Goal: Navigation & Orientation: Find specific page/section

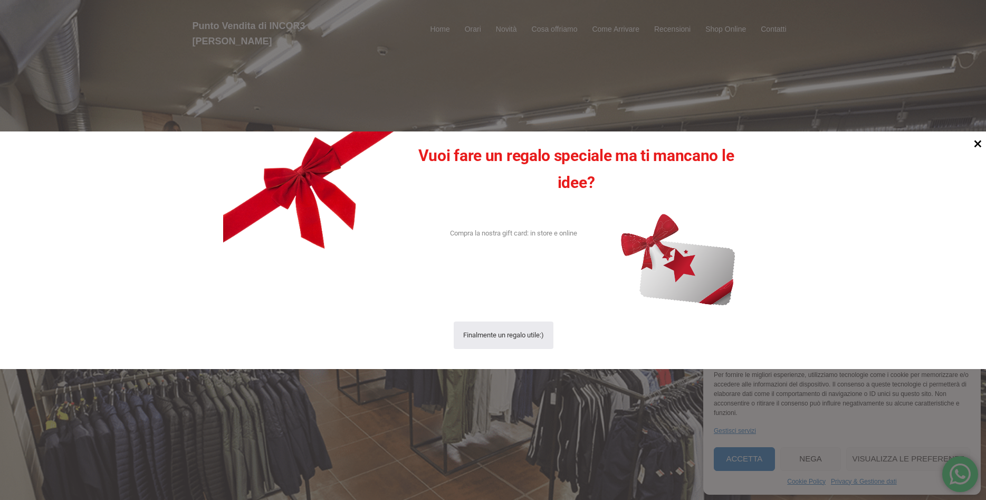
click at [978, 142] on icon at bounding box center [978, 143] width 14 height 14
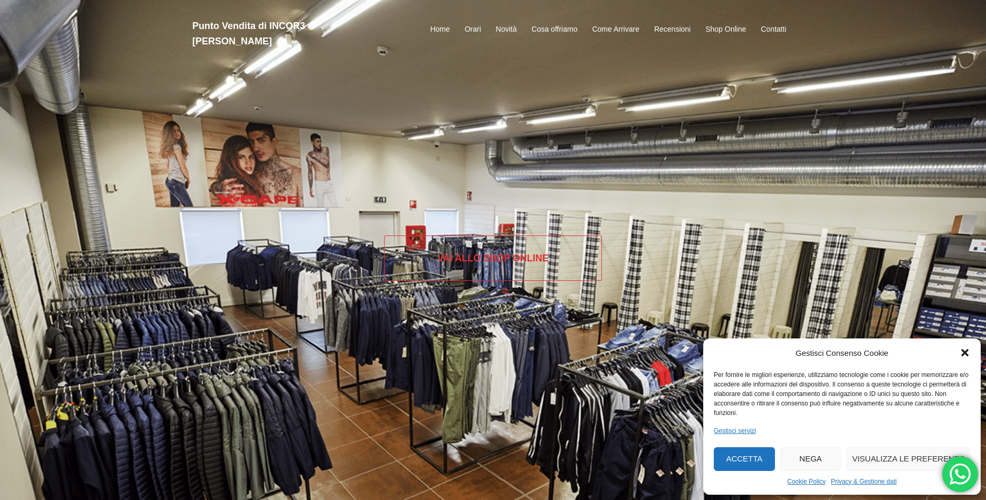
click at [481, 257] on link "Vai allo SHOP ONLINE" at bounding box center [493, 257] width 218 height 45
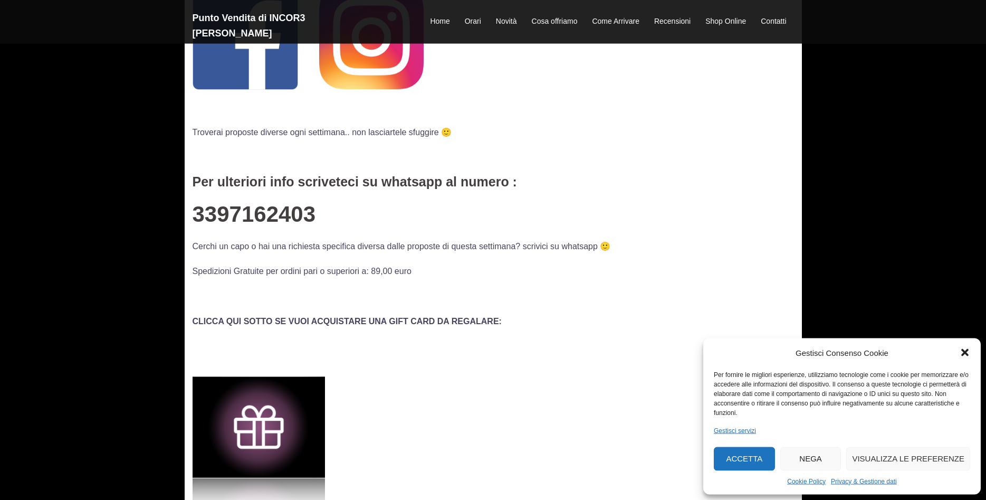
scroll to position [269, 0]
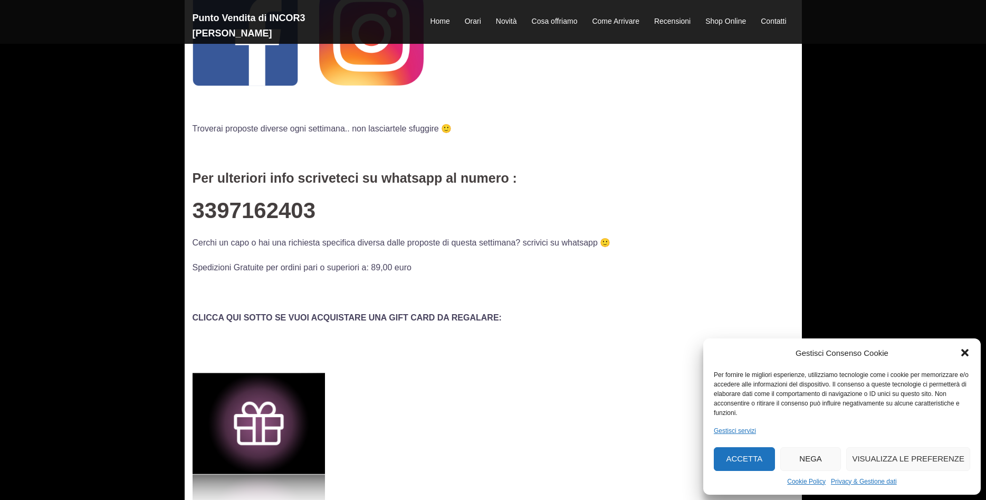
click at [961, 352] on icon "Chiudi la finestra di dialogo" at bounding box center [965, 352] width 11 height 11
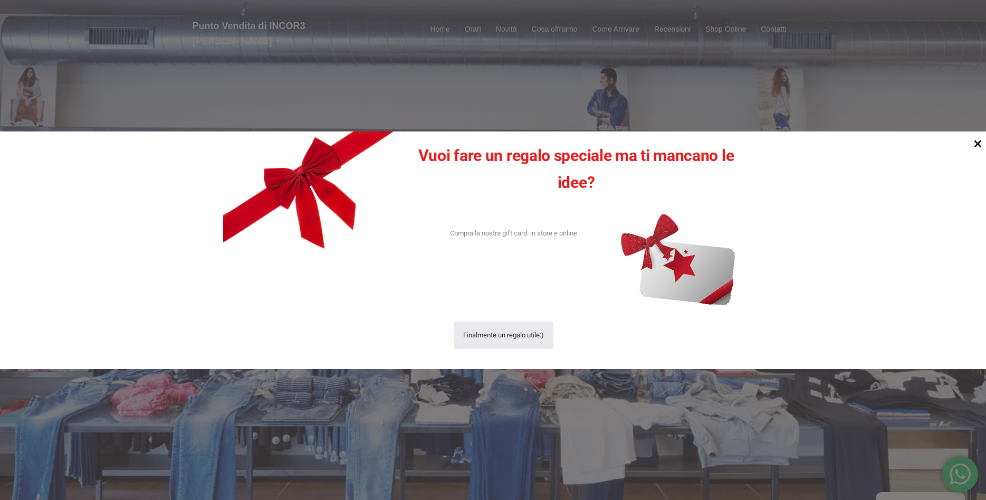
click at [977, 144] on icon at bounding box center [977, 143] width 7 height 7
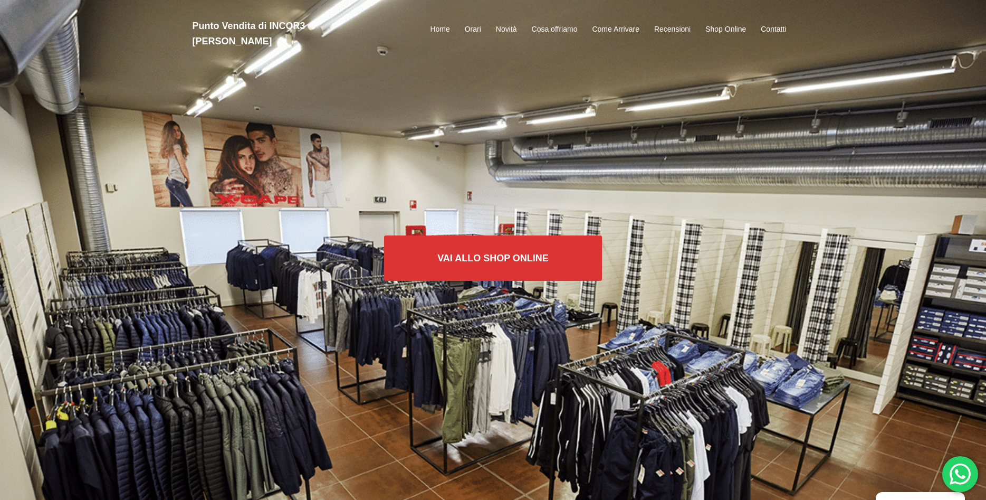
click at [429, 23] on li "Home" at bounding box center [440, 29] width 34 height 13
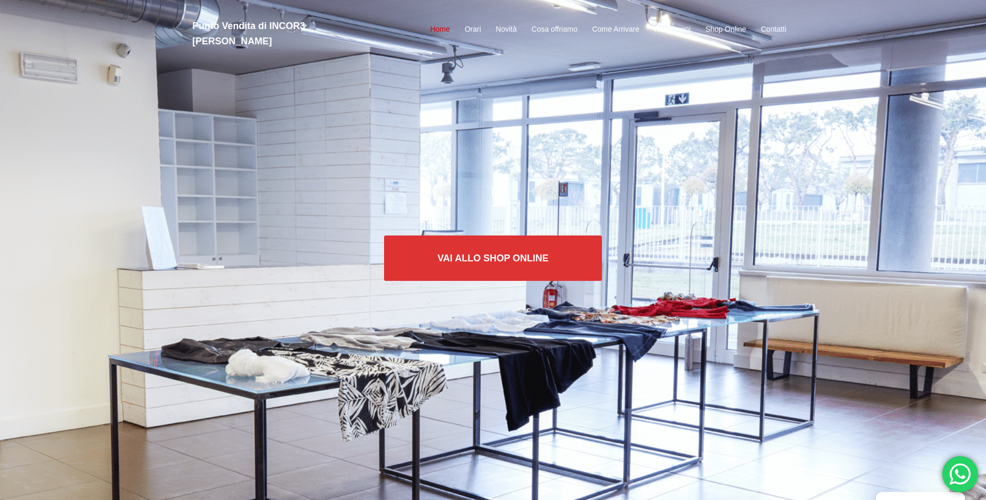
click at [444, 23] on link "Home" at bounding box center [440, 29] width 20 height 13
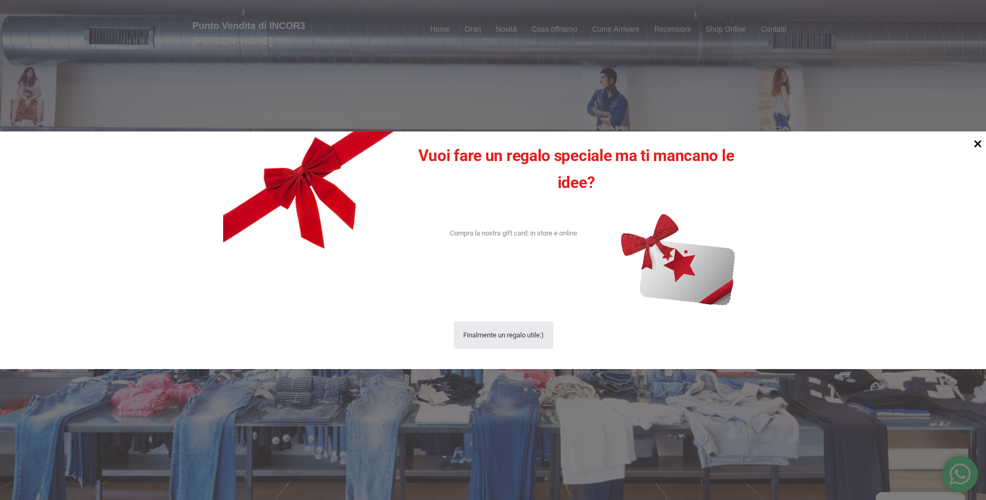
click at [979, 142] on icon at bounding box center [978, 143] width 14 height 14
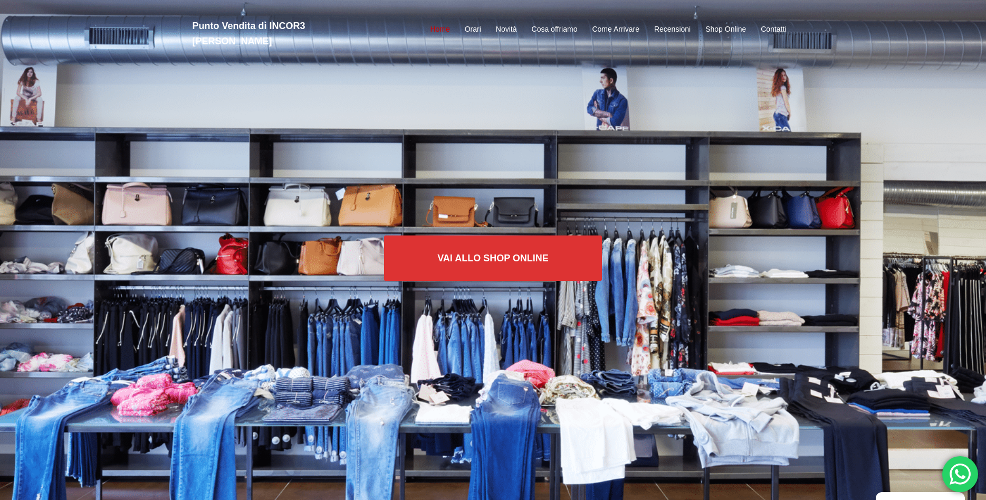
click at [438, 23] on link "Home" at bounding box center [440, 29] width 20 height 13
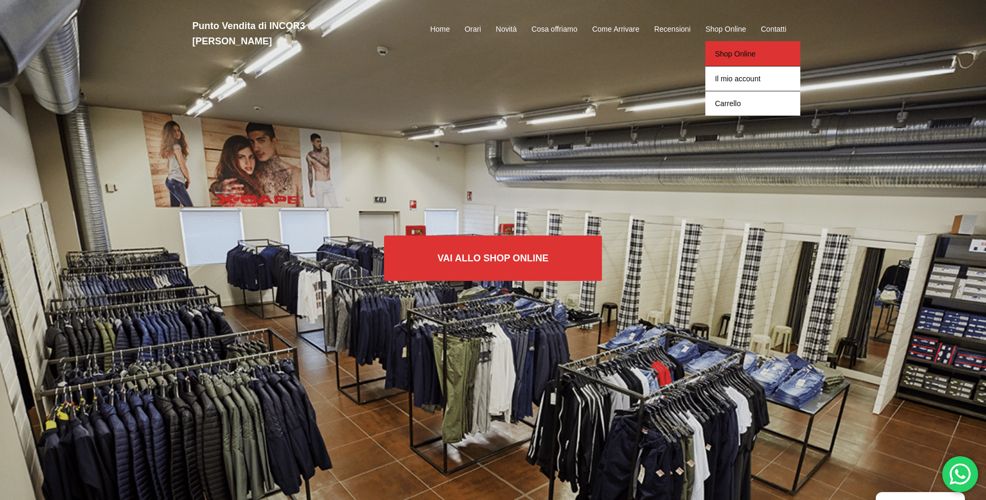
click at [726, 46] on link "Shop Online" at bounding box center [752, 53] width 95 height 25
